Goal: Navigation & Orientation: Find specific page/section

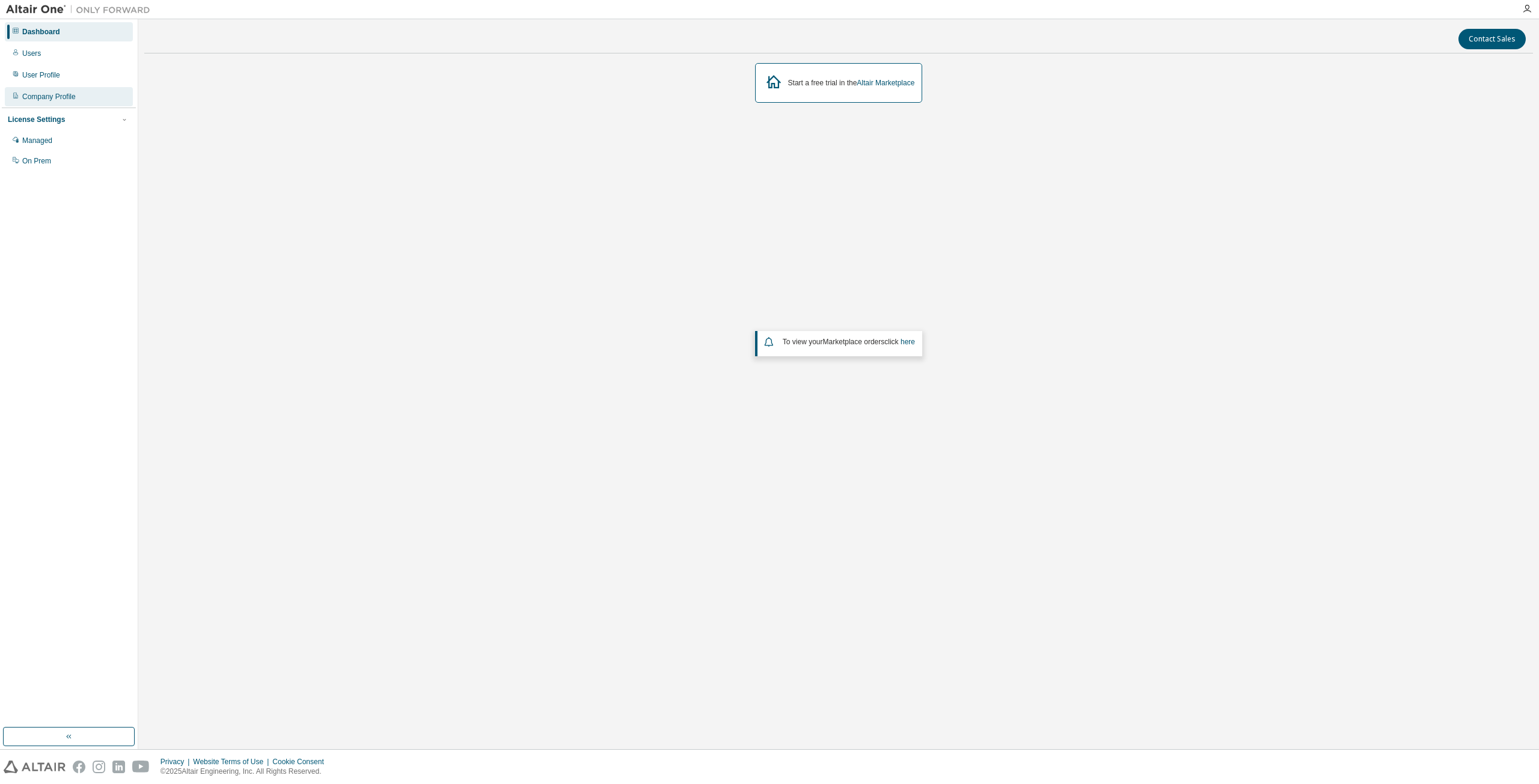
click at [53, 96] on div "Company Profile" at bounding box center [49, 97] width 54 height 10
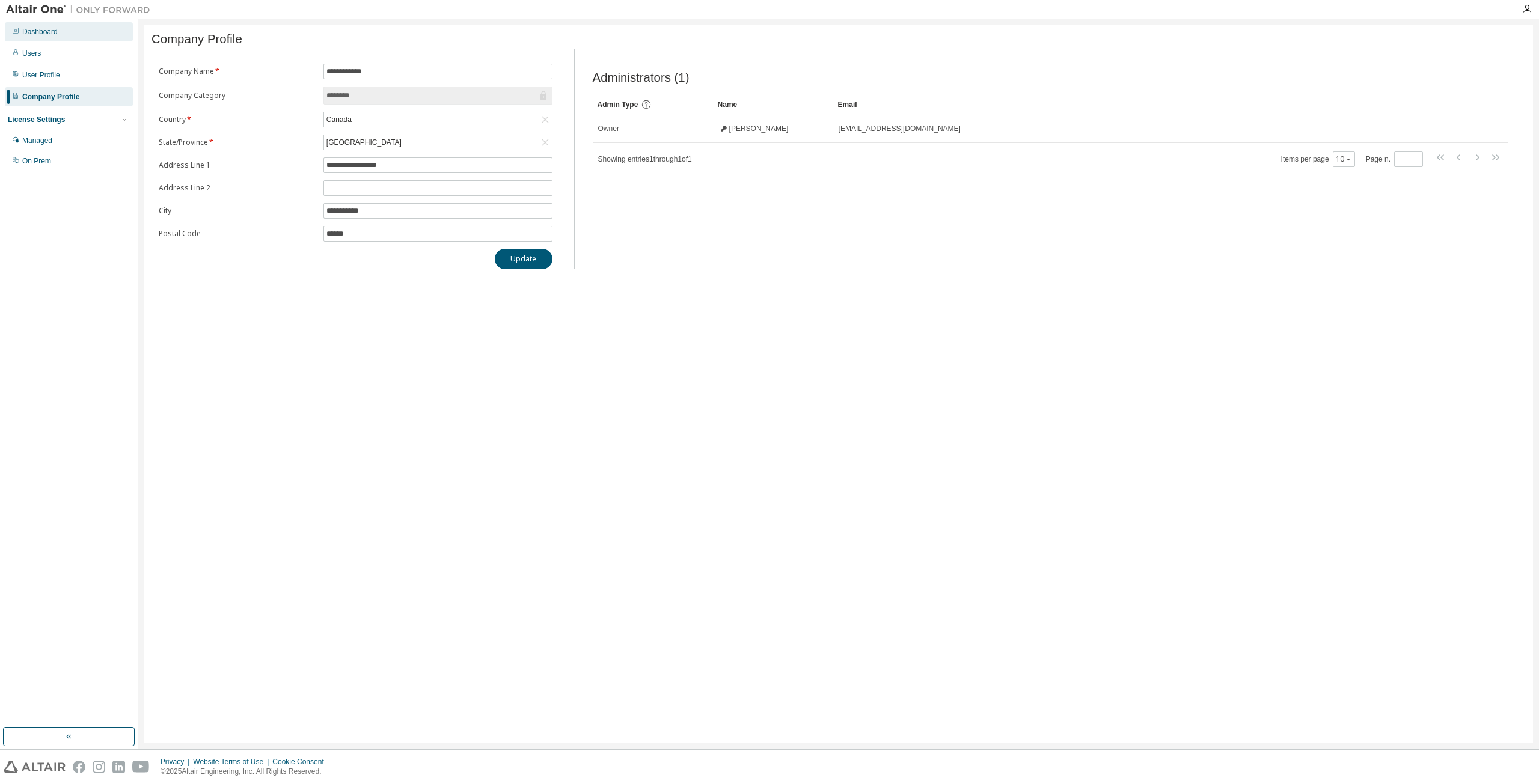
click at [42, 29] on div "Dashboard" at bounding box center [40, 32] width 35 height 10
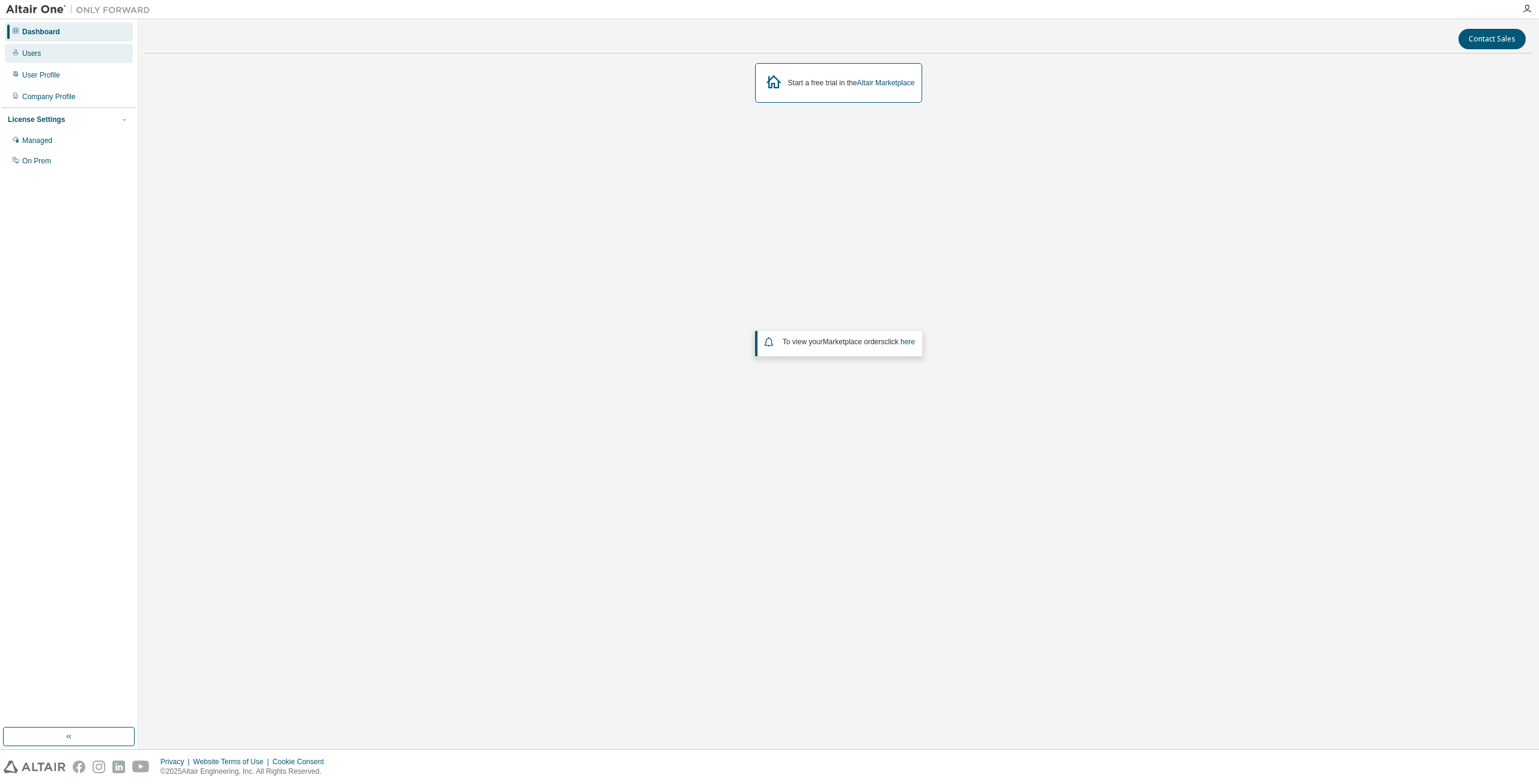
click at [36, 53] on div "Users" at bounding box center [31, 53] width 19 height 10
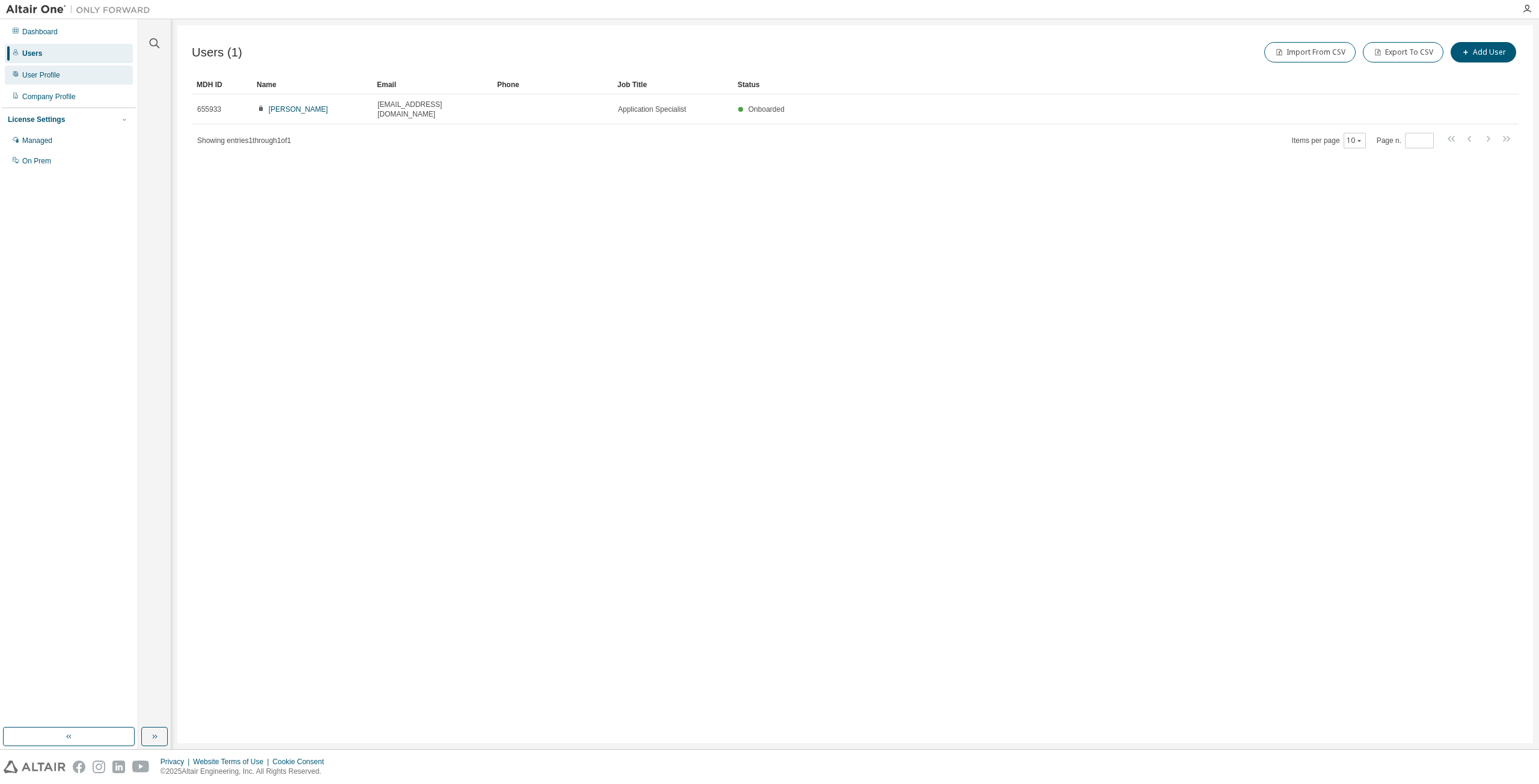
click at [35, 70] on div "User Profile" at bounding box center [41, 75] width 38 height 10
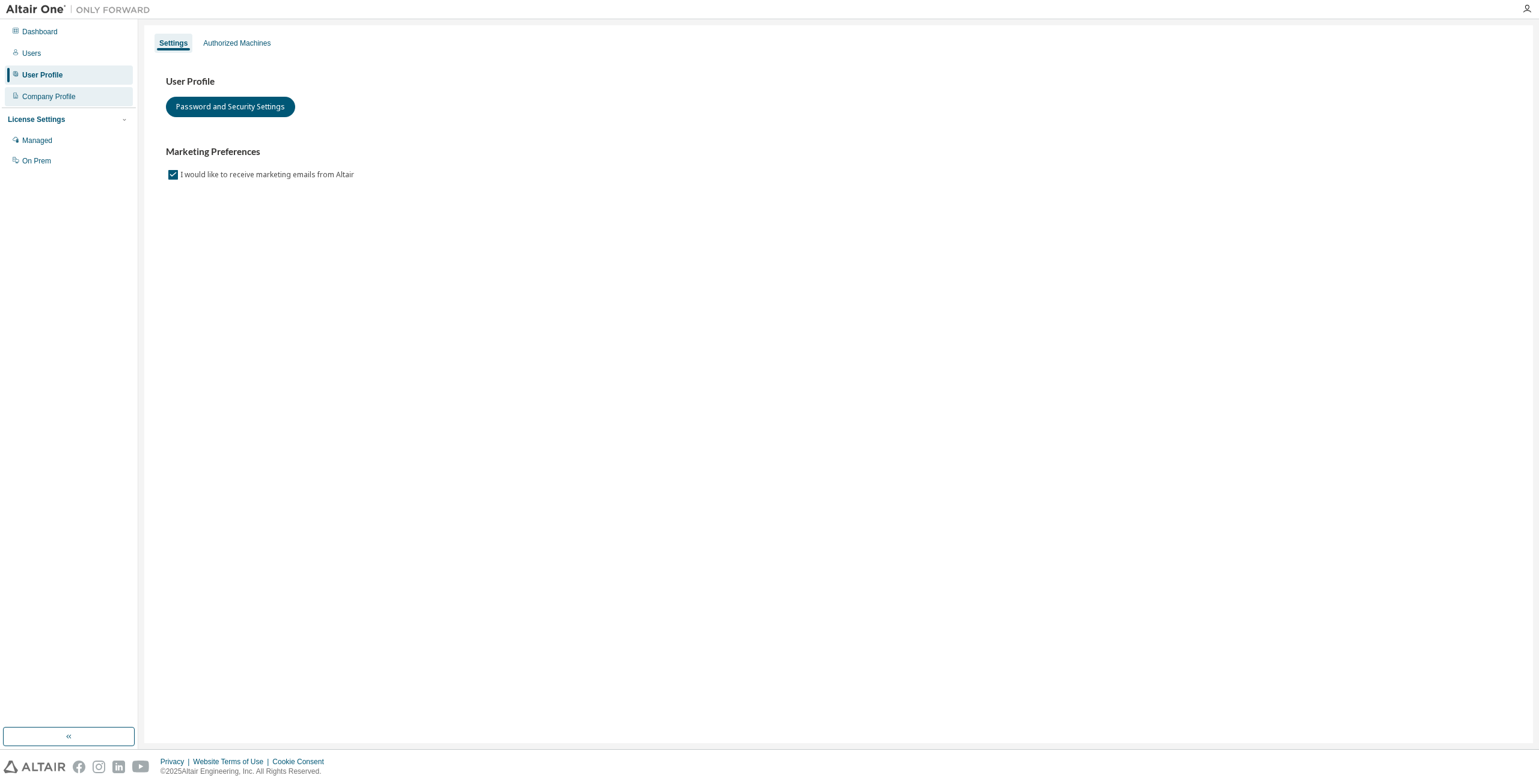
click at [30, 93] on div "Company Profile" at bounding box center [49, 97] width 54 height 10
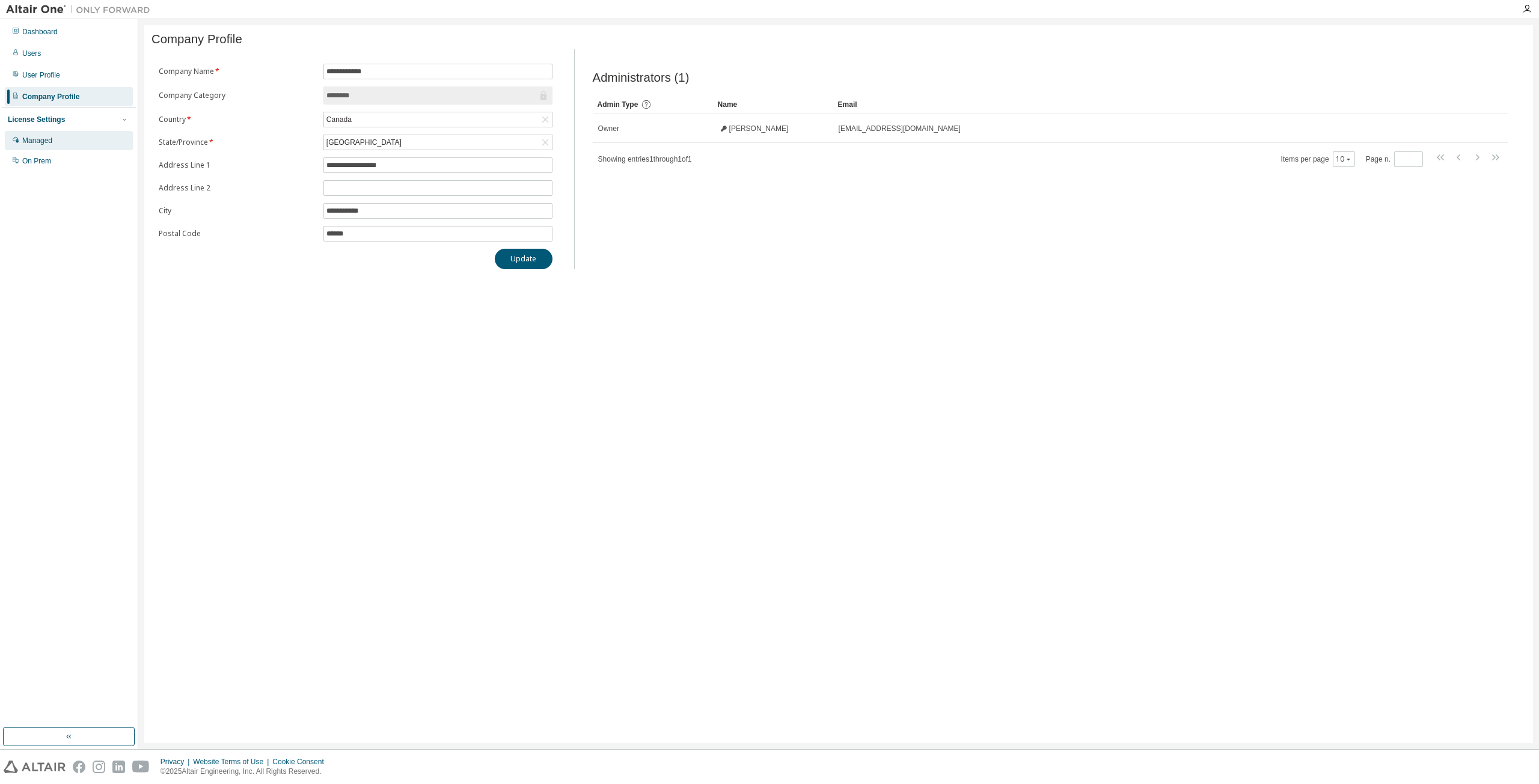
click at [40, 142] on div "Managed" at bounding box center [37, 141] width 30 height 10
